Goal: Transaction & Acquisition: Purchase product/service

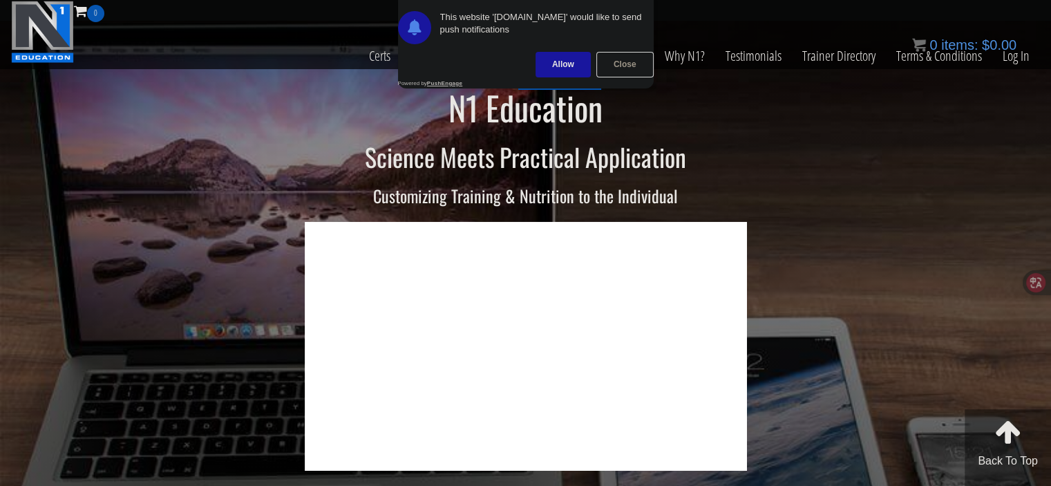
drag, startPoint x: 599, startPoint y: 61, endPoint x: 594, endPoint y: 52, distance: 10.2
click at [600, 61] on div "Close" at bounding box center [624, 65] width 57 height 26
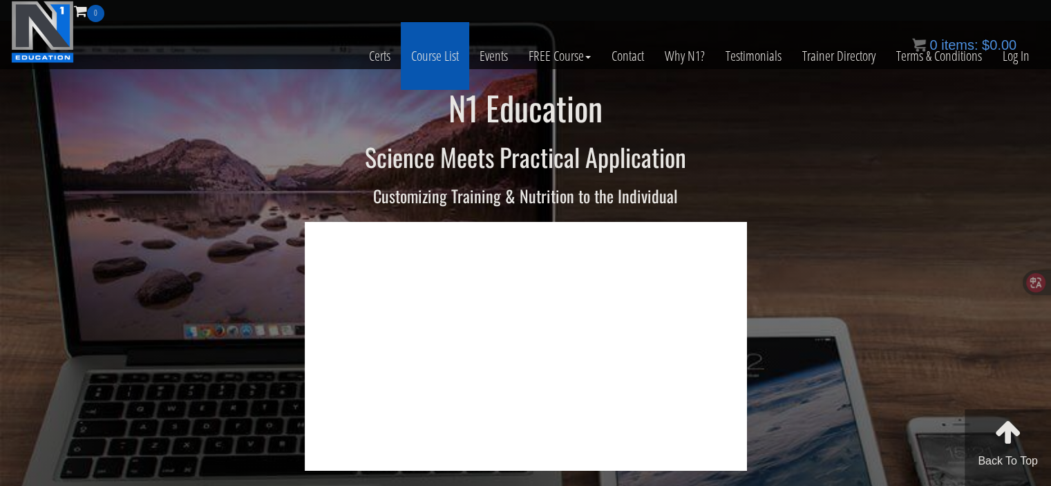
click at [444, 55] on link "Course List" at bounding box center [435, 56] width 68 height 68
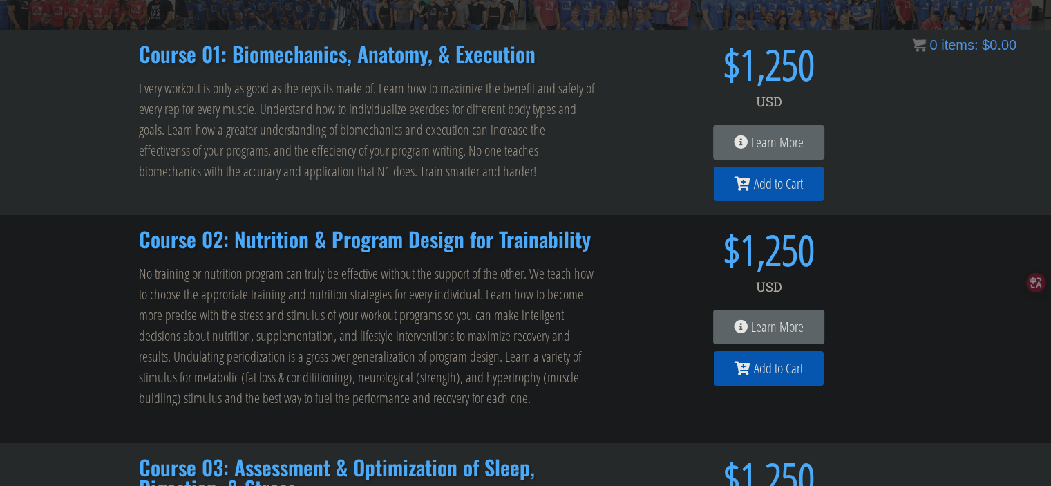
scroll to position [207, 0]
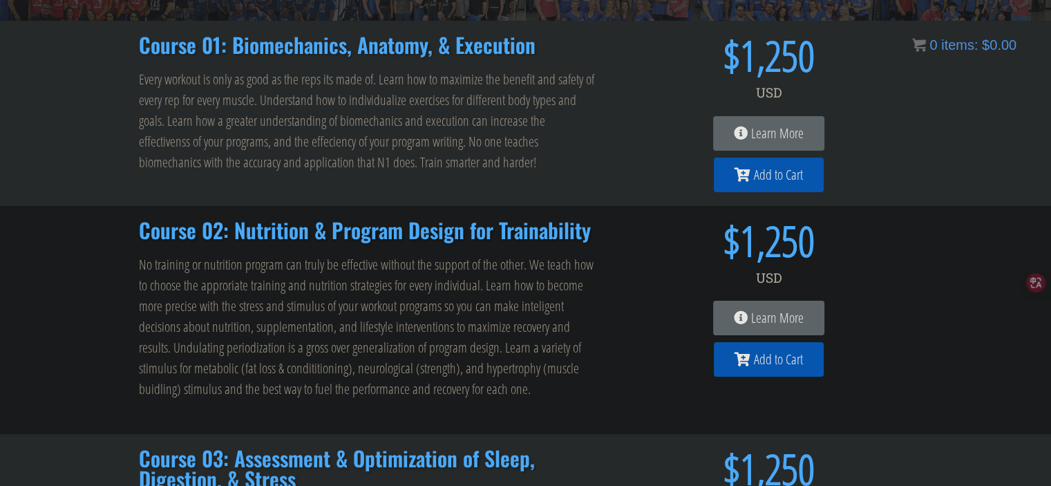
drag, startPoint x: 105, startPoint y: 279, endPoint x: 39, endPoint y: 281, distance: 66.3
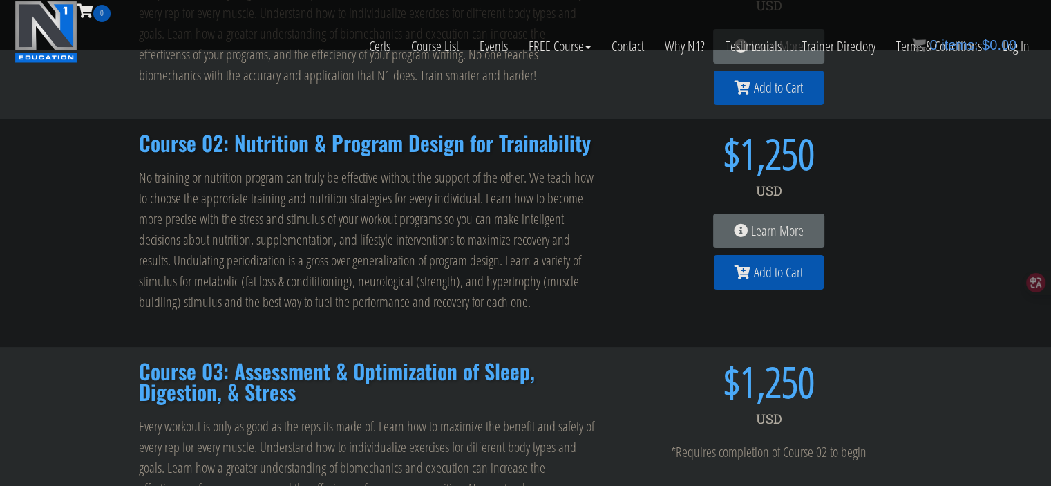
scroll to position [296, 0]
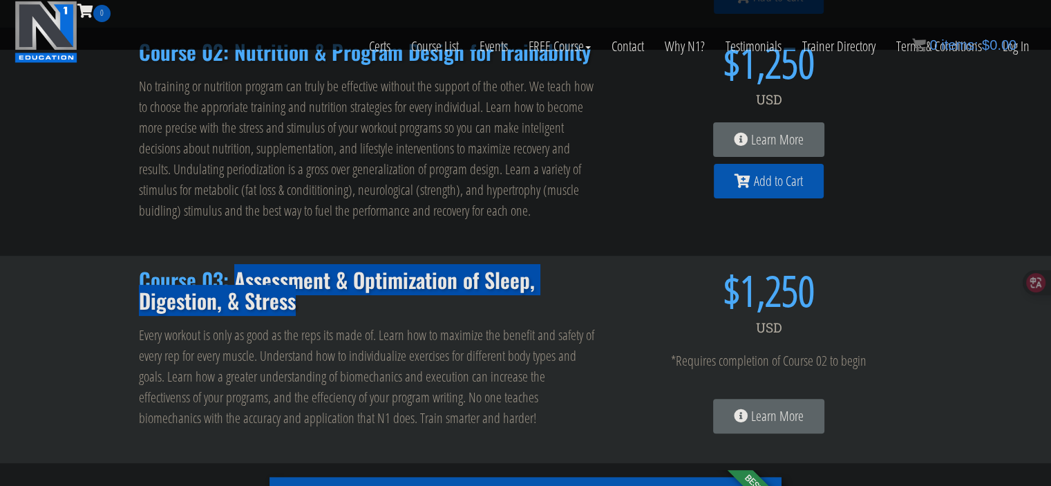
drag, startPoint x: 233, startPoint y: 278, endPoint x: 321, endPoint y: 311, distance: 93.6
click at [321, 311] on div "Course 03: Assessment & Optimization of Sleep, Digestion, & Stress Every workou…" at bounding box center [368, 359] width 473 height 193
copy h2 "Assessment & Optimization of Sleep, Digestion, & Stress"
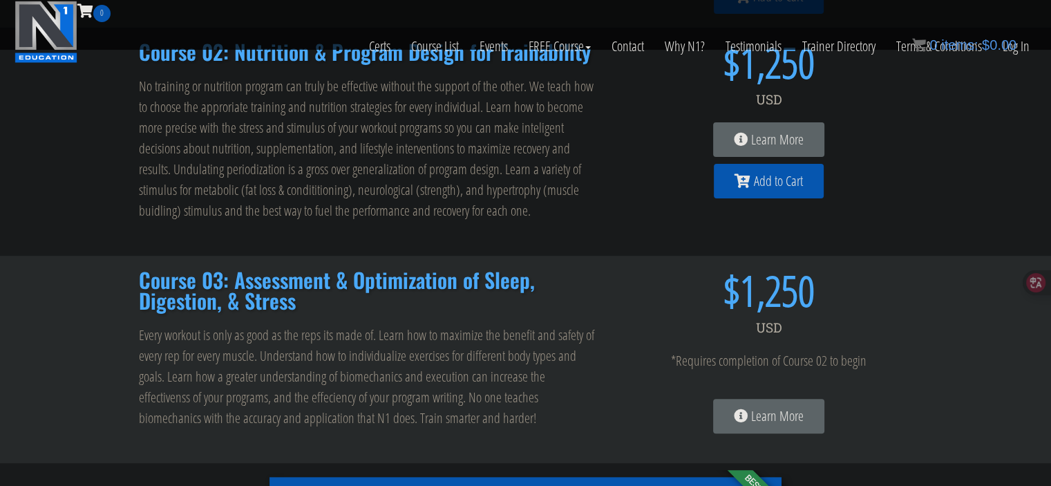
click at [0, 187] on div "Course 02: Nutrition & Program Design for Trainability No training or nutrition…" at bounding box center [525, 142] width 1051 height 228
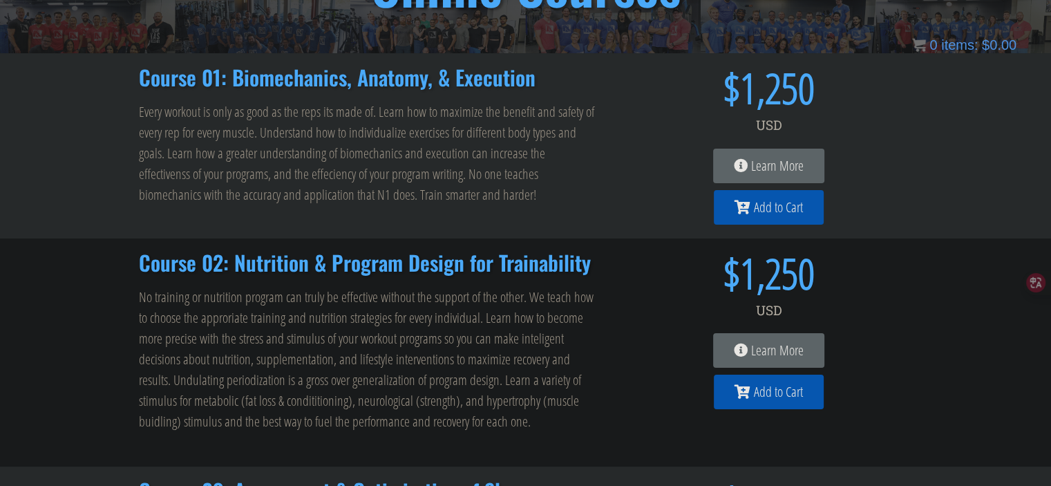
scroll to position [177, 0]
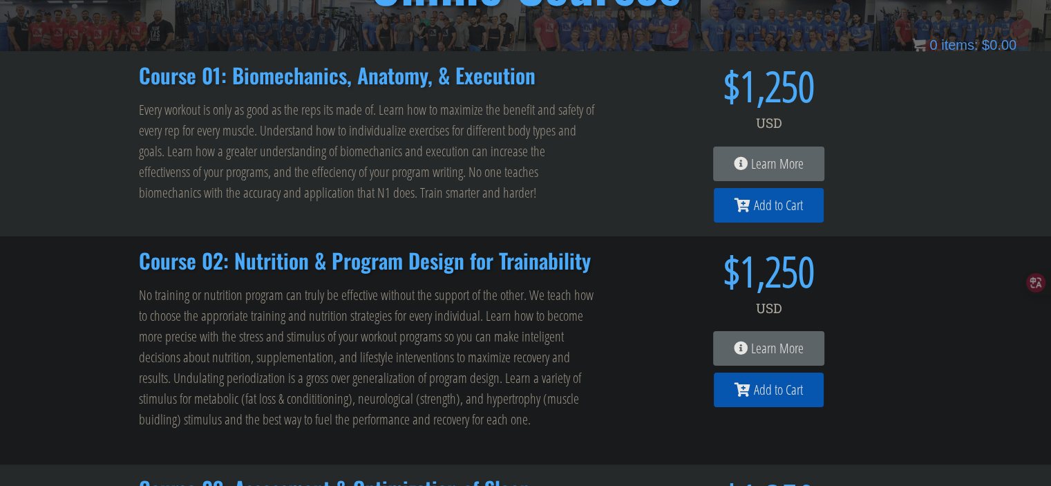
click at [766, 377] on link "Add to Cart" at bounding box center [769, 389] width 110 height 35
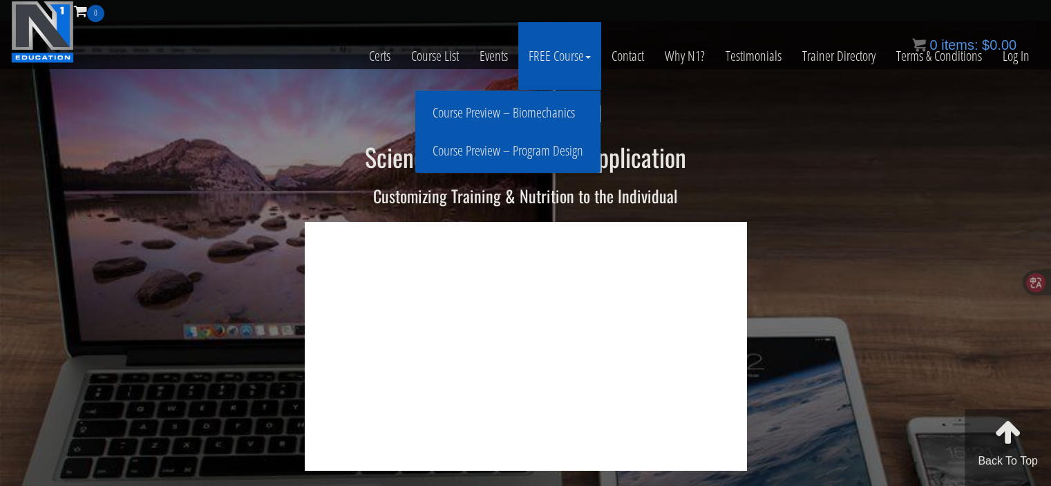
click at [553, 149] on link "Course Preview – Program Design" at bounding box center [508, 151] width 178 height 24
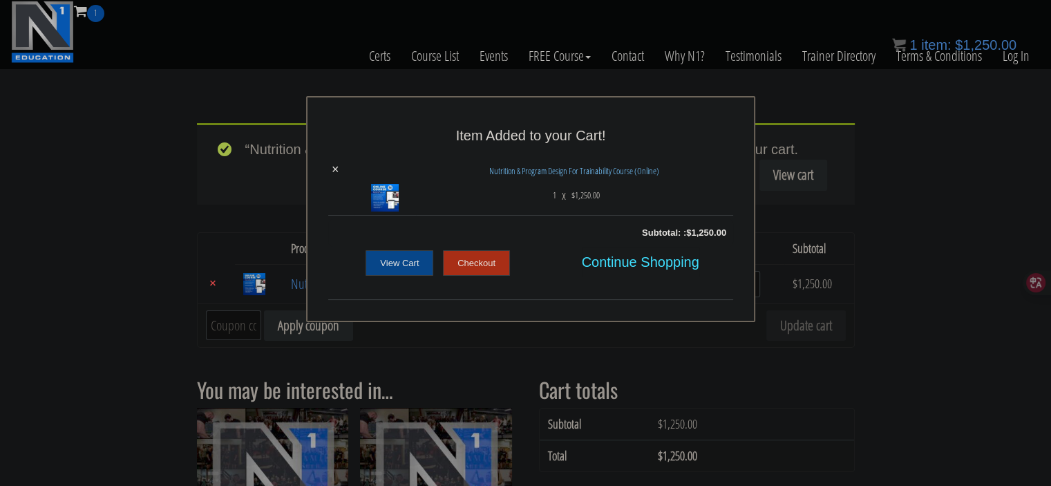
click at [974, 191] on div "× Item Added to your Cart! × Nutrition & Program Design For Trainability Course…" at bounding box center [531, 209] width 1051 height 226
click at [332, 168] on link "×" at bounding box center [336, 169] width 8 height 12
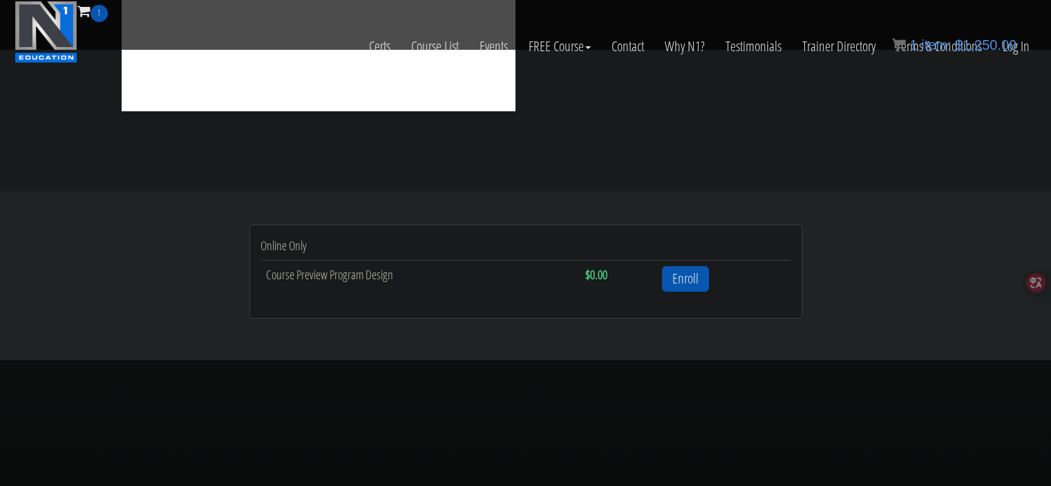
scroll to position [345, 0]
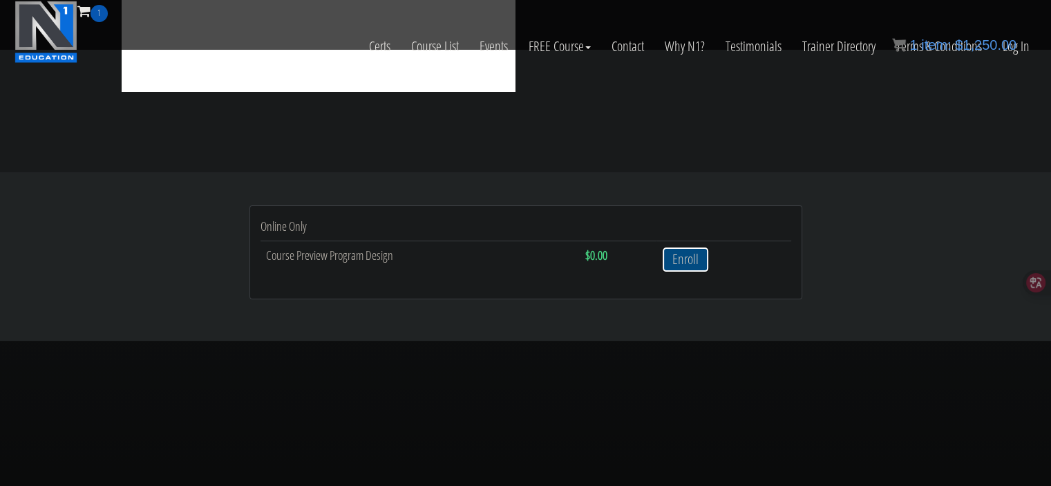
click at [681, 255] on link "Enroll" at bounding box center [685, 260] width 47 height 26
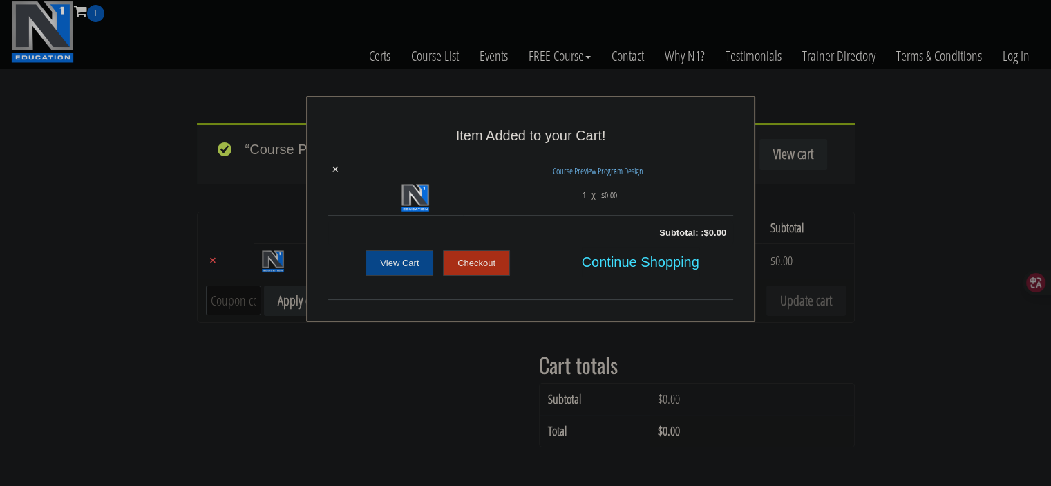
click at [484, 256] on link "Checkout" at bounding box center [476, 263] width 67 height 26
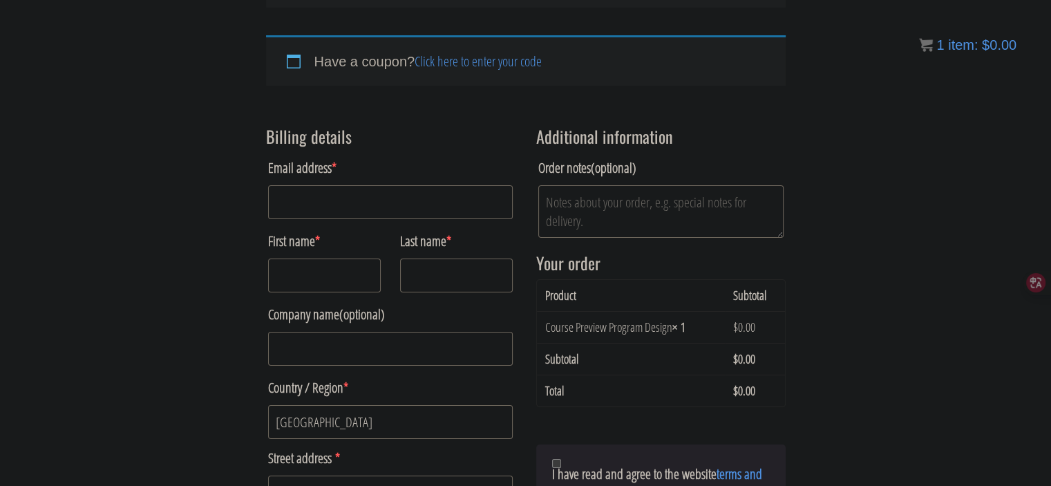
scroll to position [88, 0]
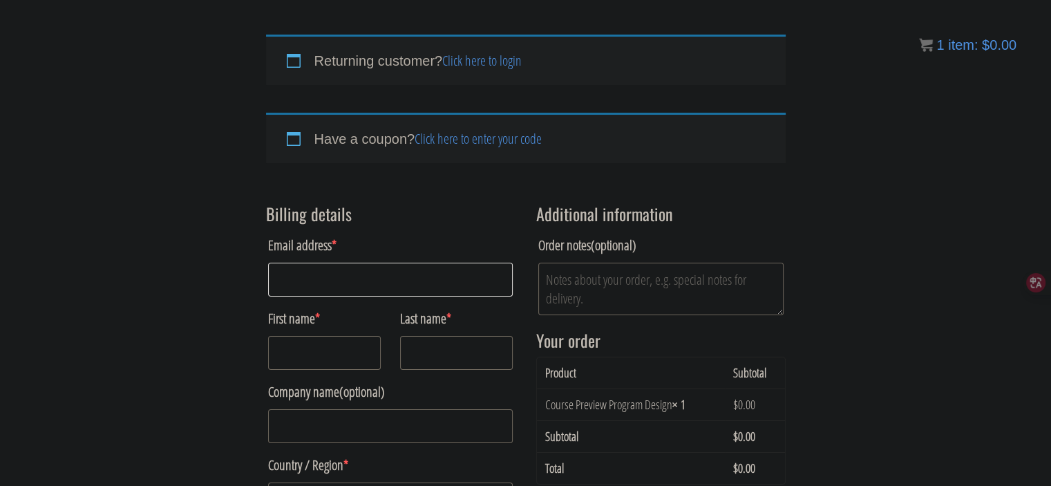
click at [348, 267] on input "Email address *" at bounding box center [390, 280] width 245 height 34
type input "[EMAIL_ADDRESS][DOMAIN_NAME]"
type input "Makarios"
type input "Gerges"
type input "st Mansour"
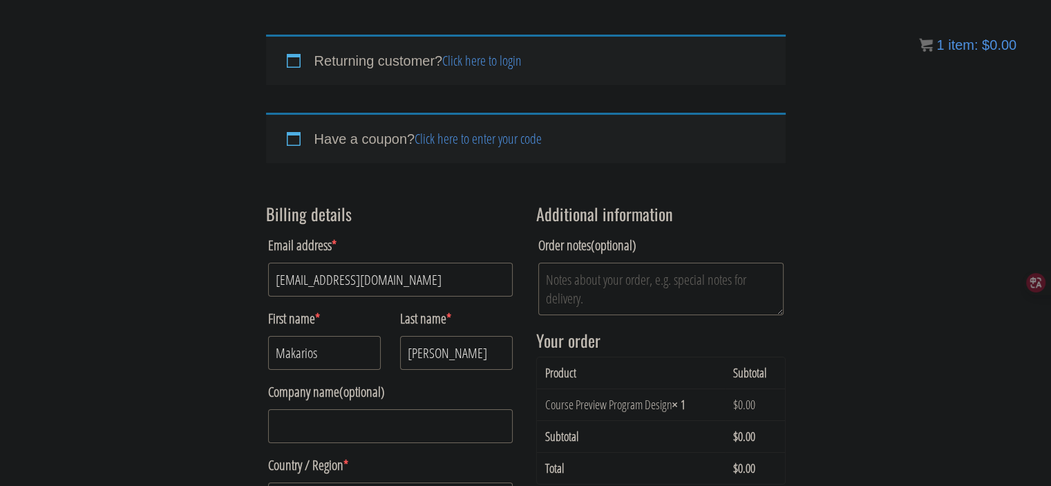
type input "Floor 1"
type input "Bani Sweif"
select select "EGC"
type input "+201289605784"
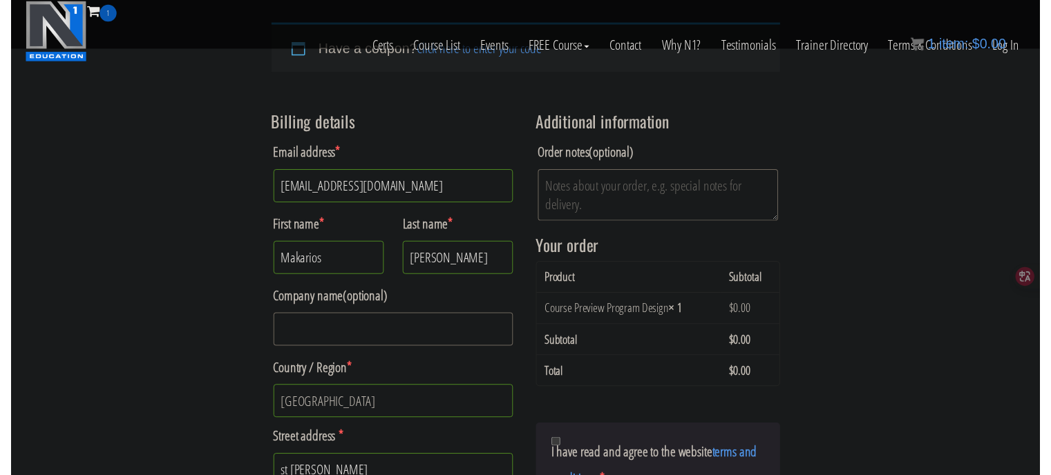
scroll to position [603, 0]
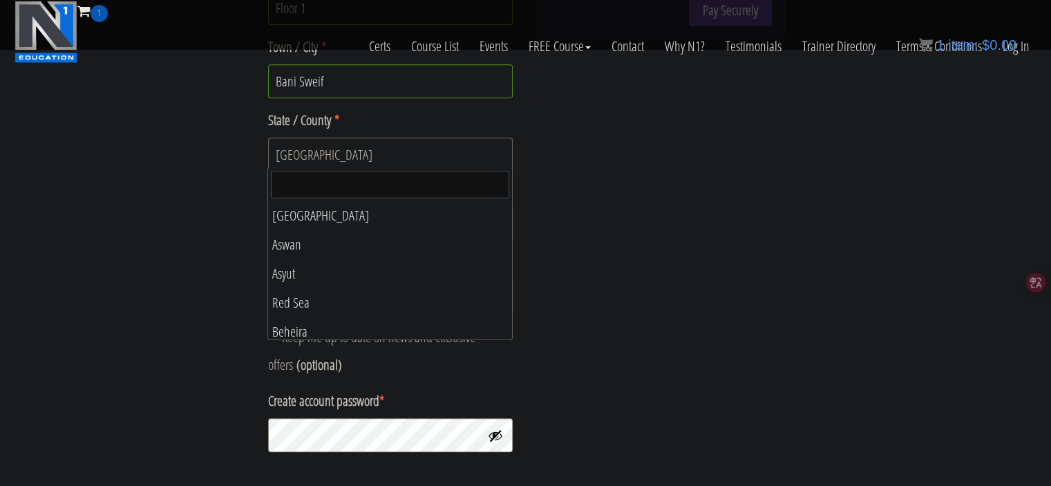
click at [295, 162] on span "Cairo" at bounding box center [391, 154] width 244 height 32
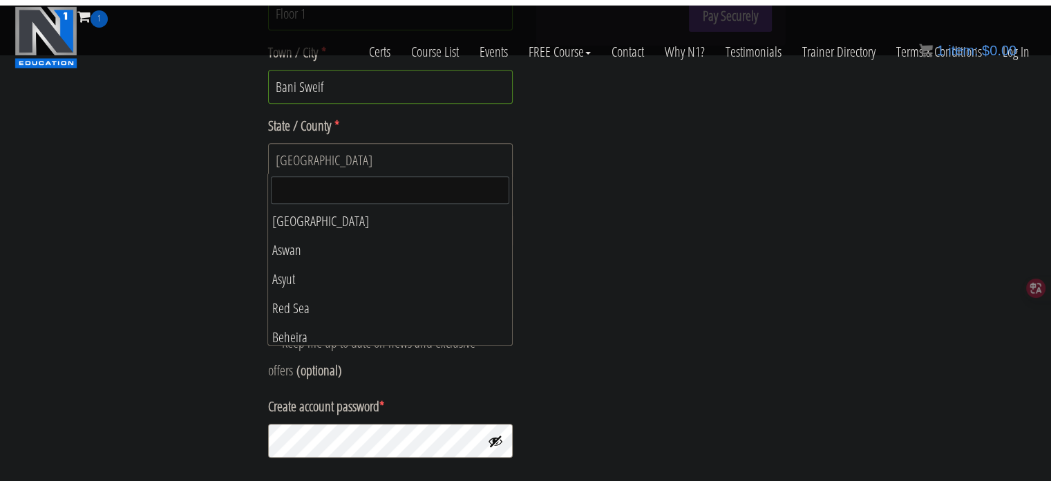
scroll to position [116, 0]
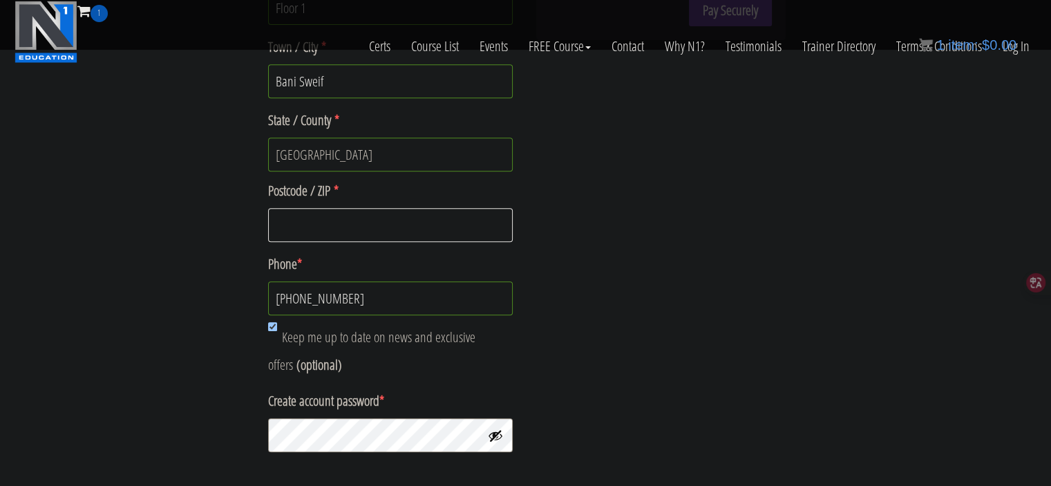
click at [330, 221] on input "Postcode / ZIP *" at bounding box center [390, 225] width 245 height 34
type input "2711860"
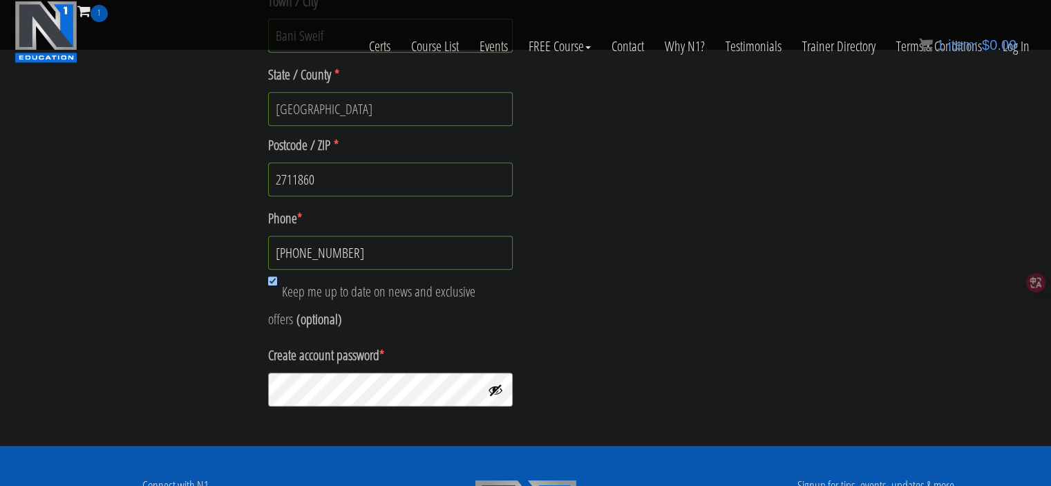
scroll to position [672, 0]
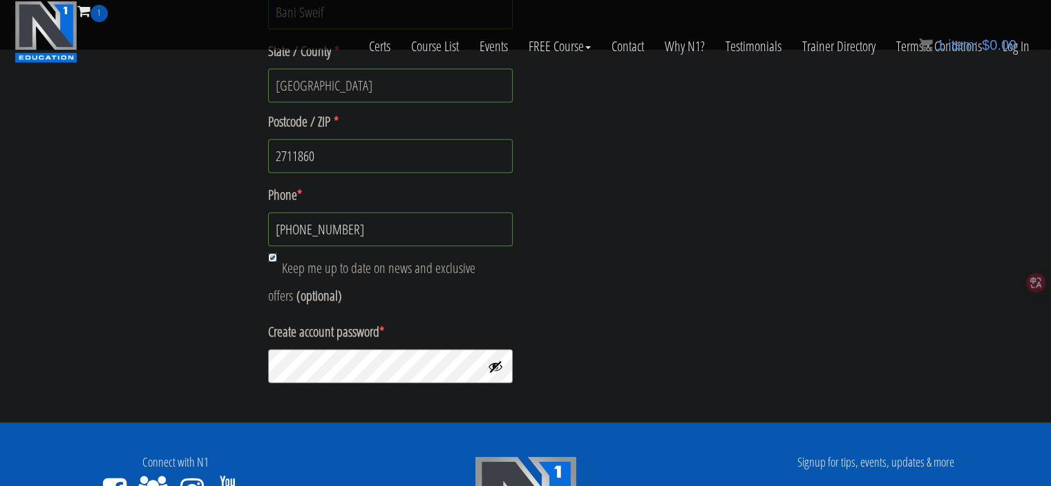
click at [276, 255] on input "Keep me up to date on news and exclusive offers (optional)" at bounding box center [272, 257] width 9 height 9
checkbox input "false"
click at [492, 363] on button "Show password" at bounding box center [495, 366] width 15 height 15
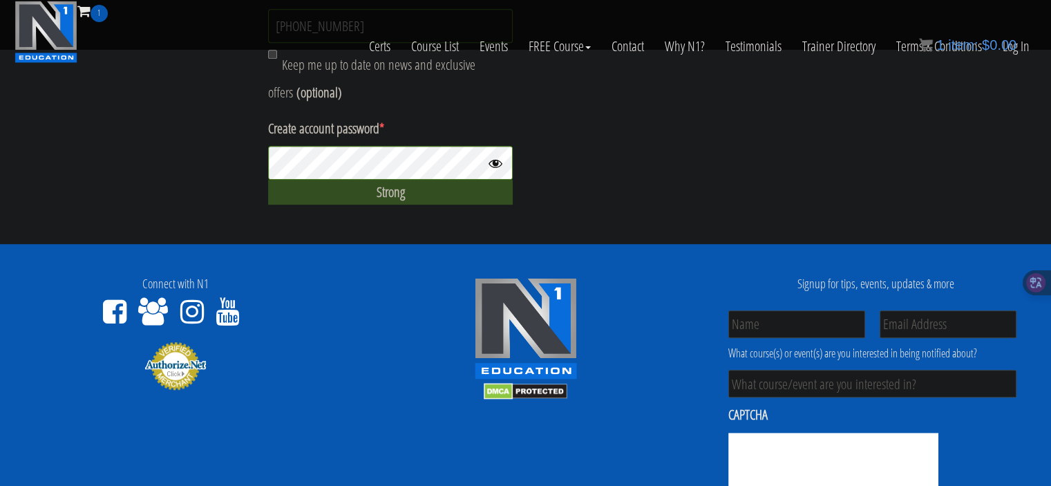
scroll to position [879, 0]
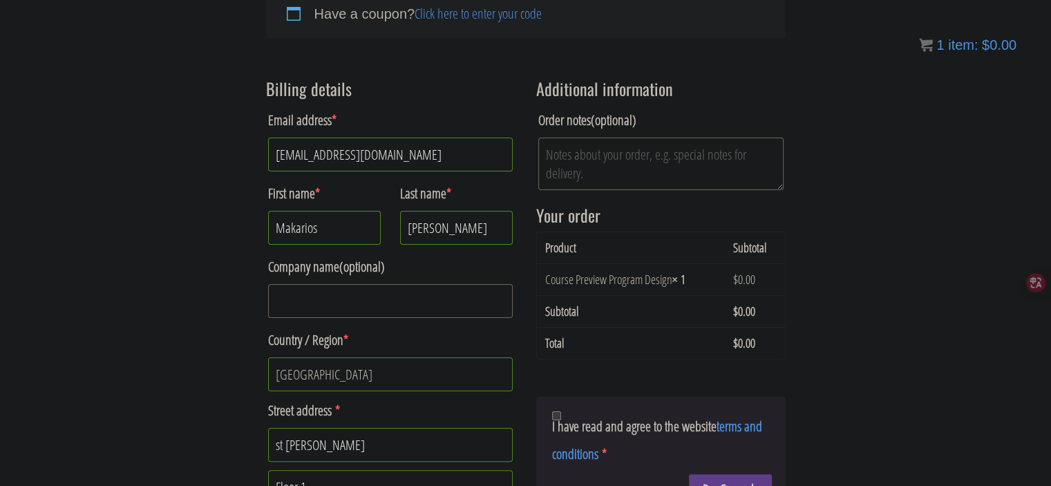
scroll to position [207, 0]
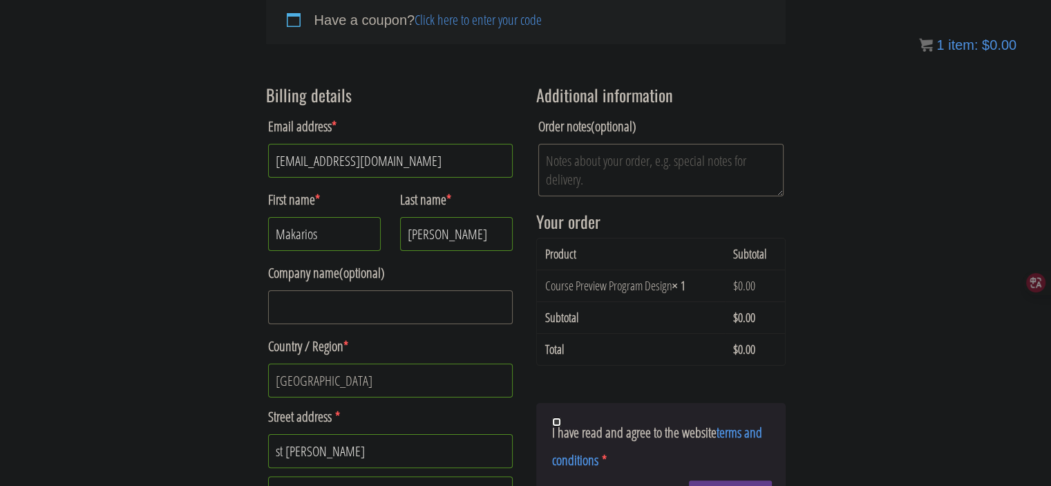
click at [556, 418] on input "I have read and agree to the website terms and conditions *" at bounding box center [556, 421] width 9 height 9
checkbox input "true"
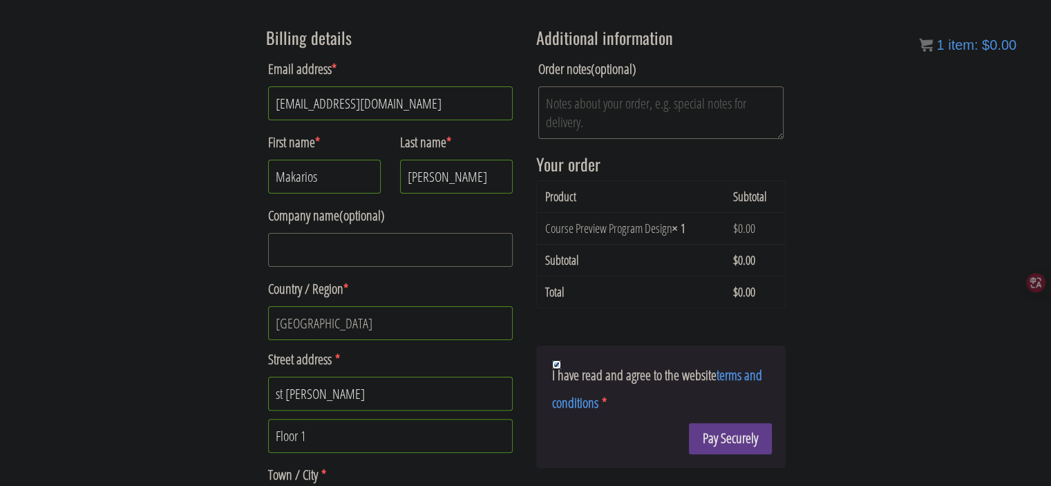
scroll to position [345, 0]
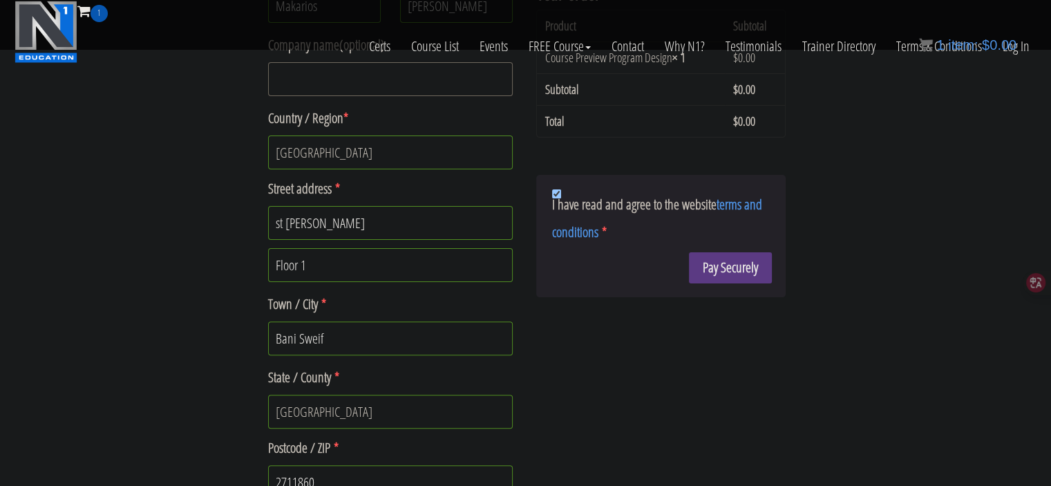
click at [730, 268] on button "Pay Securely" at bounding box center [730, 267] width 83 height 31
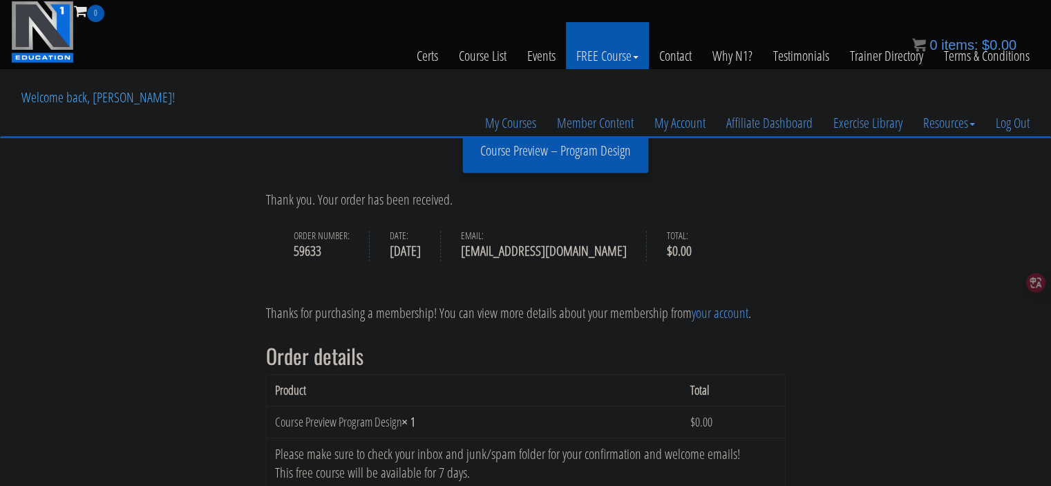
click at [634, 63] on link "FREE Course" at bounding box center [607, 56] width 83 height 68
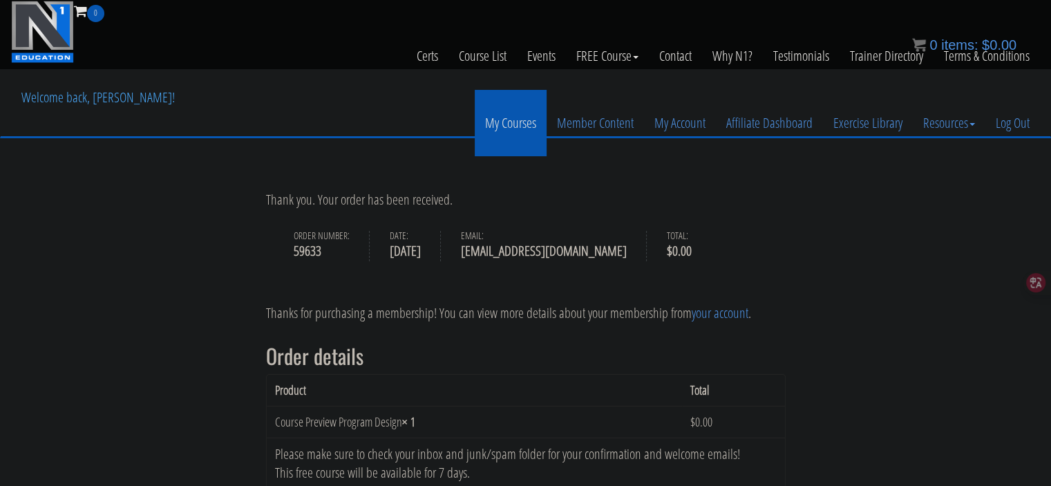
click at [514, 139] on link "My Courses" at bounding box center [511, 123] width 72 height 66
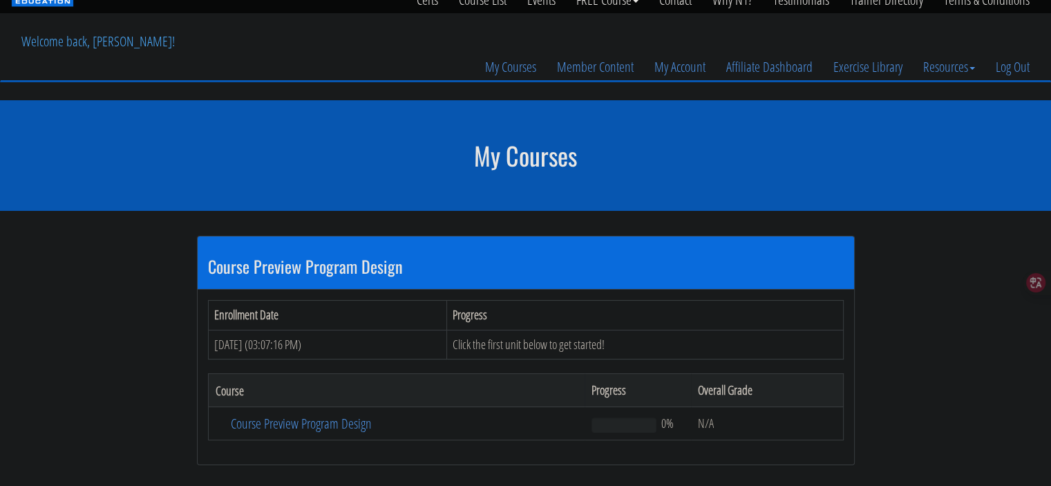
scroll to position [138, 0]
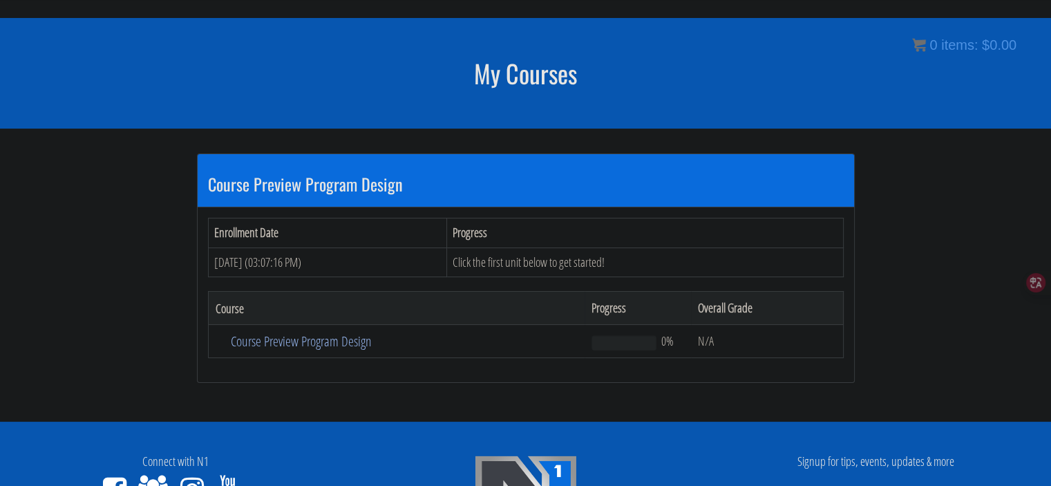
click at [347, 348] on link "Course Preview Program Design" at bounding box center [397, 341] width 362 height 14
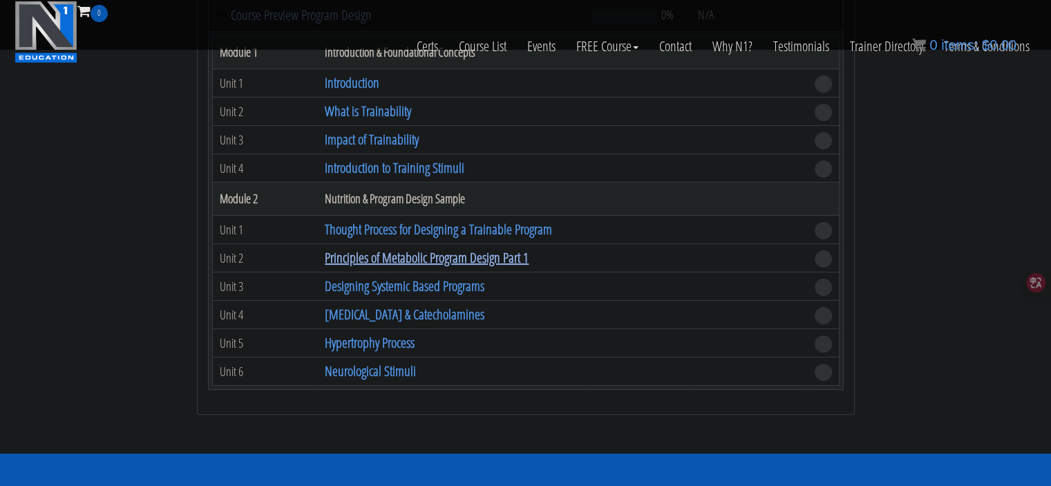
scroll to position [276, 0]
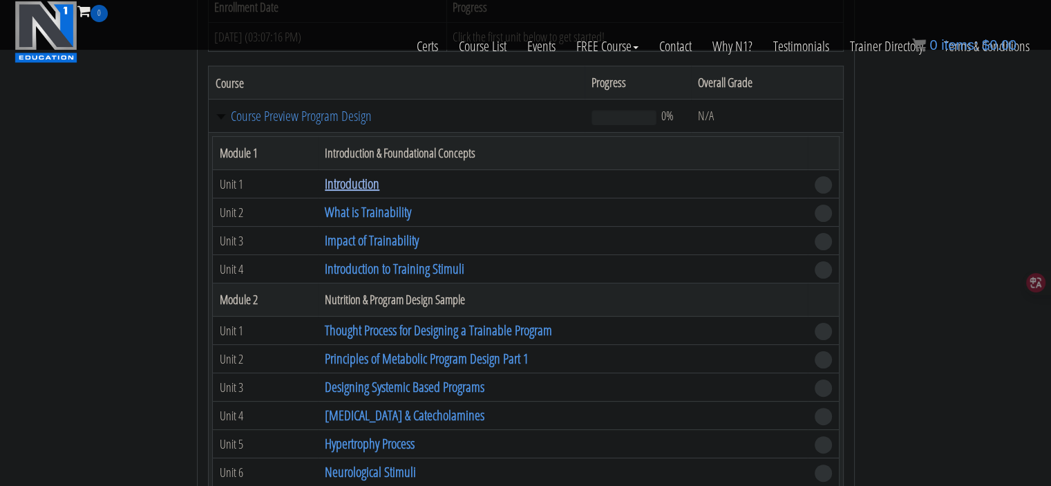
click at [357, 185] on link "Introduction" at bounding box center [352, 183] width 55 height 19
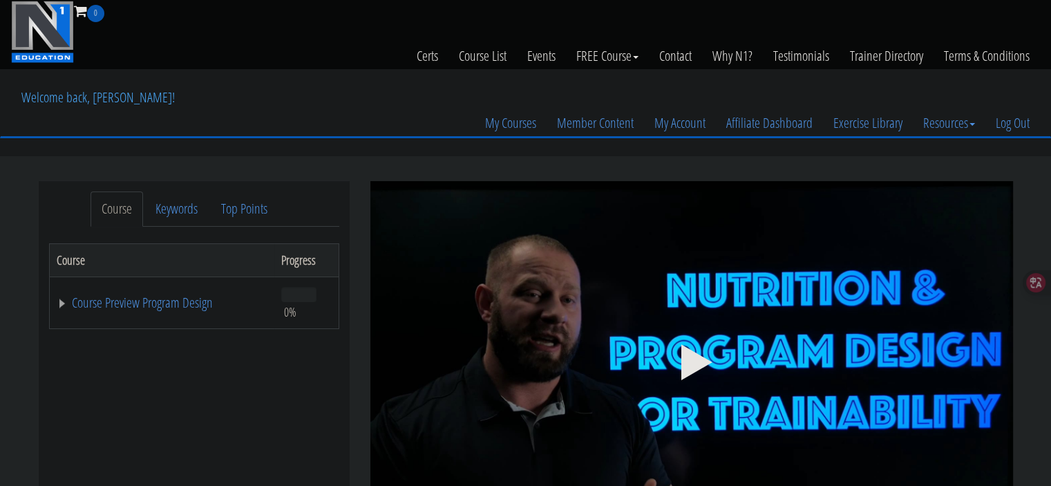
scroll to position [69, 0]
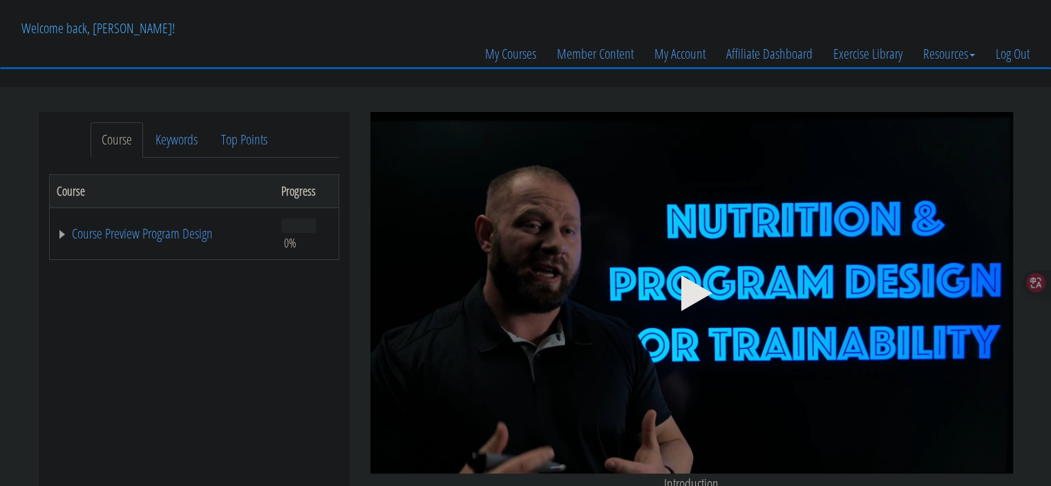
click at [693, 295] on polygon at bounding box center [696, 293] width 31 height 36
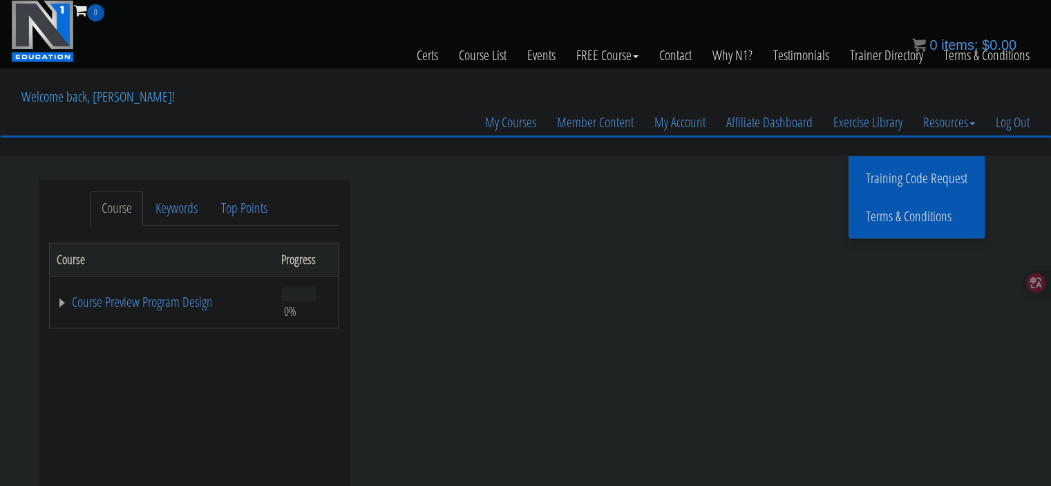
scroll to position [0, 0]
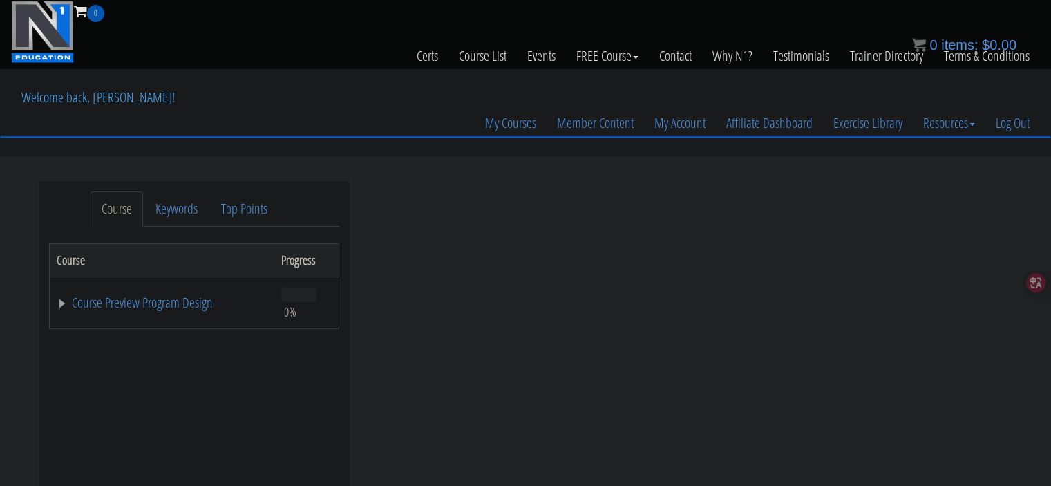
drag, startPoint x: 904, startPoint y: 182, endPoint x: 245, endPoint y: 67, distance: 669.8
click at [245, 67] on div "Certs Course List Events FREE Course Course Preview – Biomechanics Course Previ…" at bounding box center [525, 56] width 1029 height 68
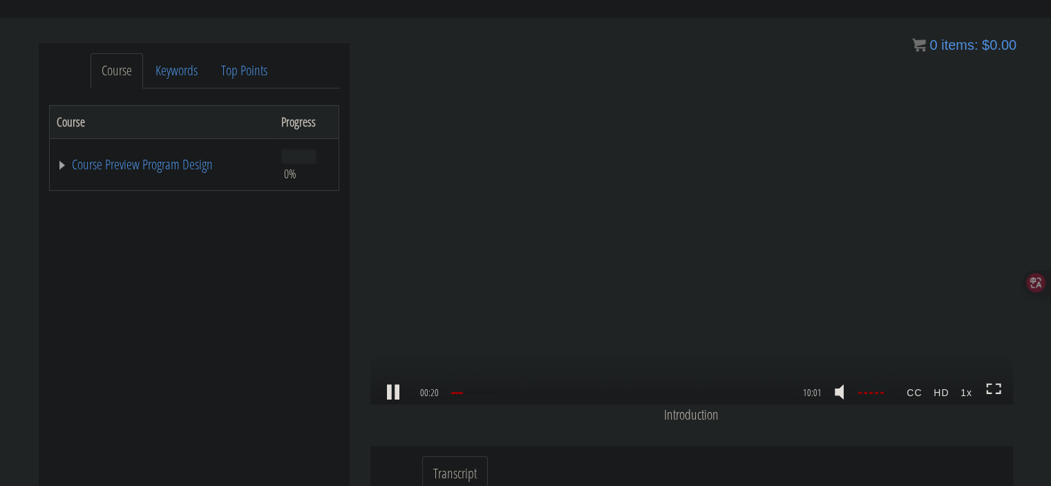
scroll to position [19, 0]
click at [923, 394] on strong "CC" at bounding box center [914, 392] width 27 height 22
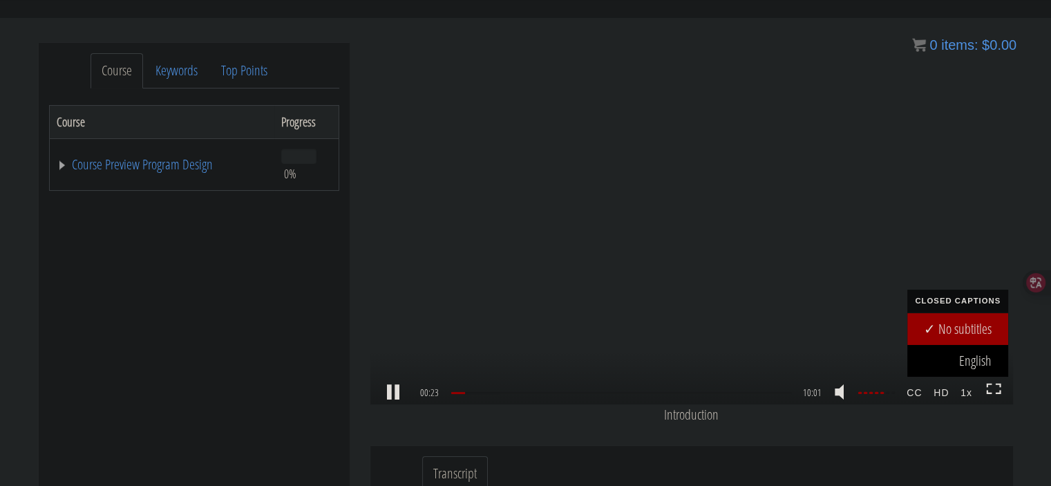
click at [971, 361] on link "English" at bounding box center [957, 361] width 101 height 32
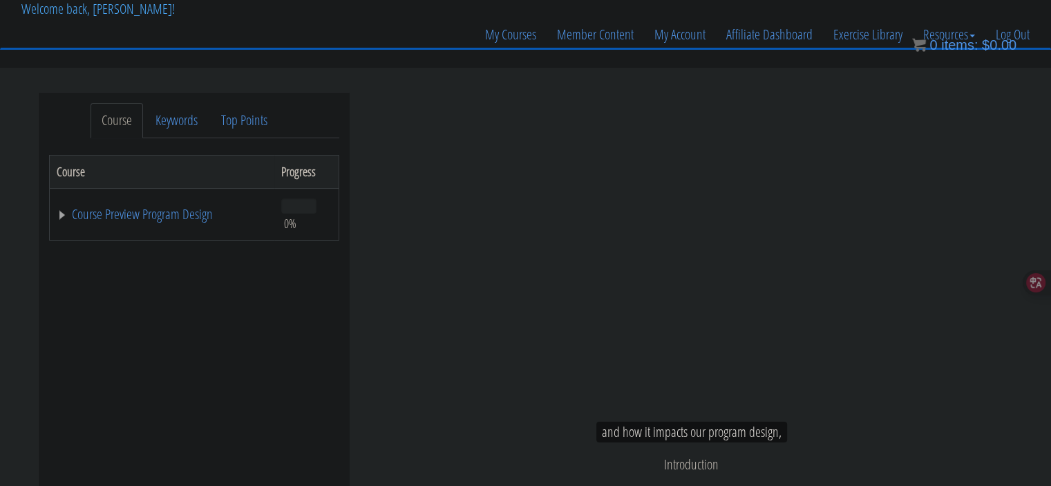
scroll to position [61, 0]
